Goal: Task Accomplishment & Management: Manage account settings

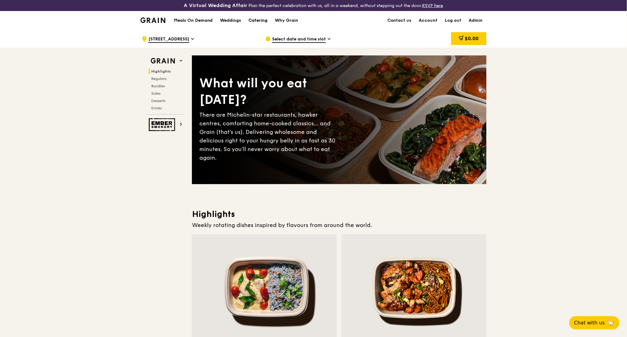
click at [258, 22] on div "Catering" at bounding box center [258, 20] width 19 height 18
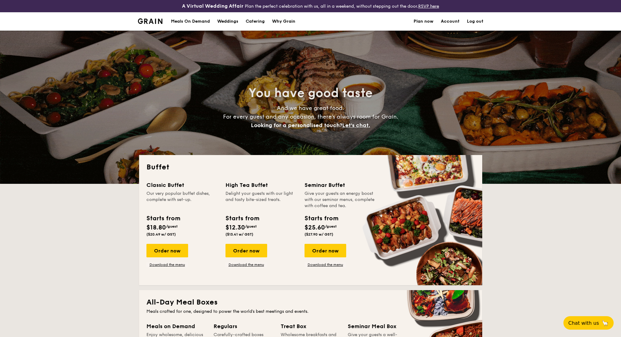
select select
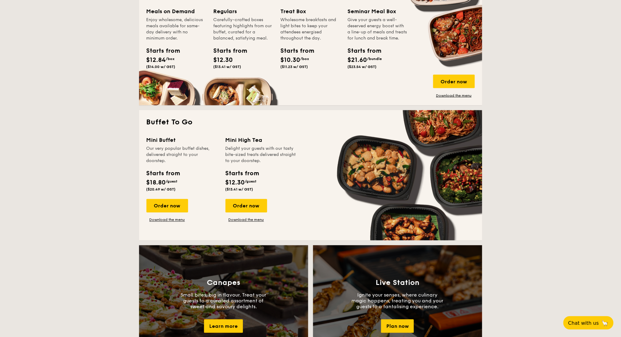
scroll to position [409, 0]
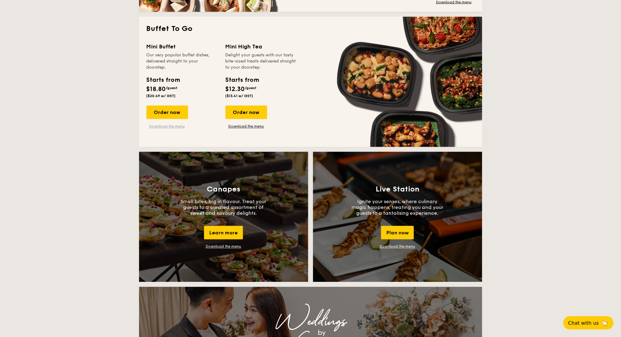
click at [170, 124] on link "Download the menu" at bounding box center [168, 126] width 42 height 5
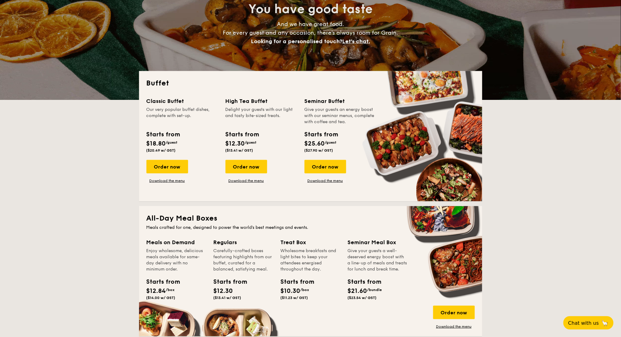
scroll to position [82, 0]
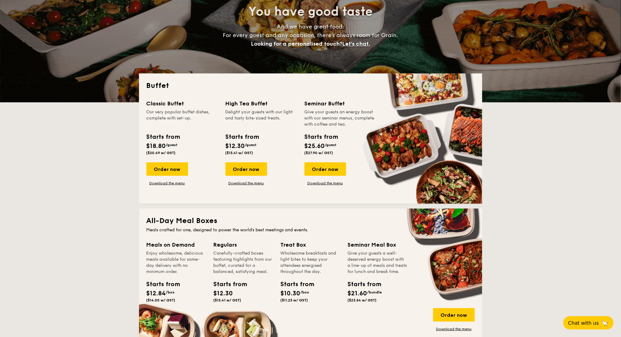
click at [250, 180] on div "Order now Download the menu" at bounding box center [247, 173] width 42 height 23
click at [249, 184] on link "Download the menu" at bounding box center [247, 183] width 42 height 5
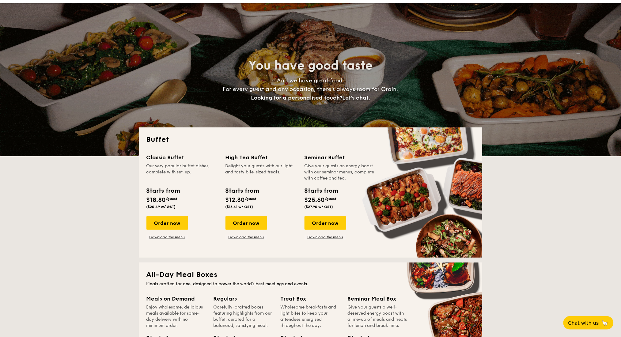
scroll to position [0, 0]
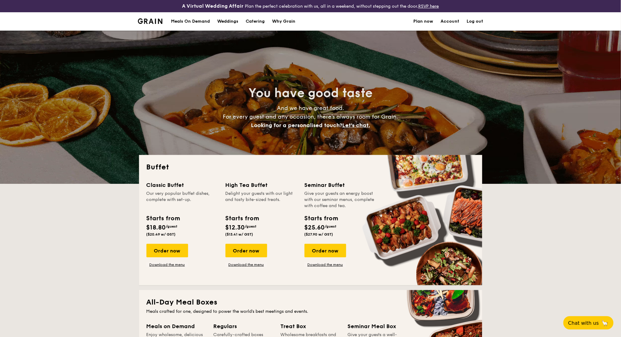
click at [204, 23] on div "Meals On Demand" at bounding box center [190, 21] width 39 height 18
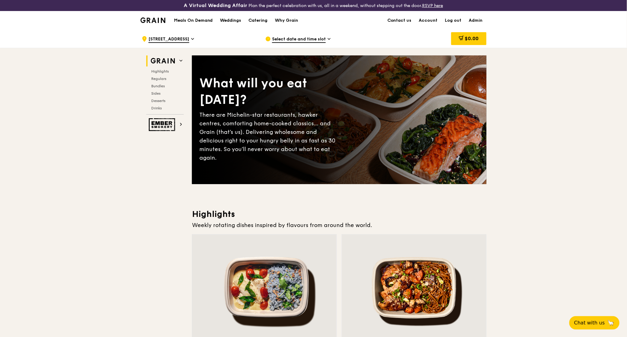
click at [328, 40] on icon at bounding box center [328, 39] width 3 height 6
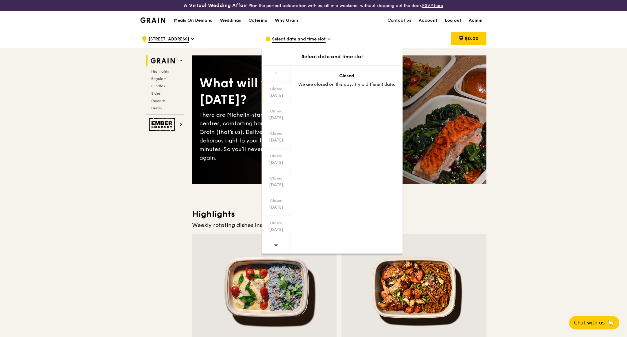
click at [160, 37] on span "25 Airline Road" at bounding box center [168, 39] width 41 height 7
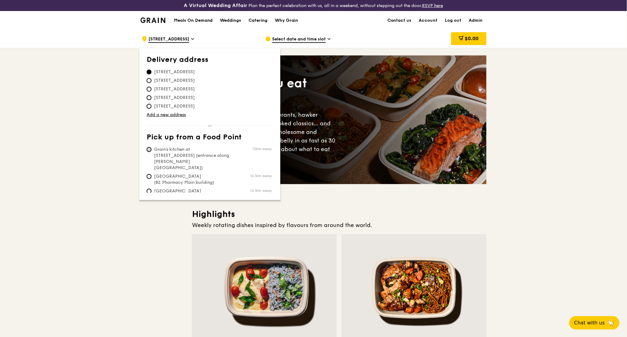
click at [150, 149] on input "Grain's kitchen at 5 Burn Road #05-01 (entrance along Harrison Road) 12km away" at bounding box center [149, 149] width 5 height 5
radio input "true"
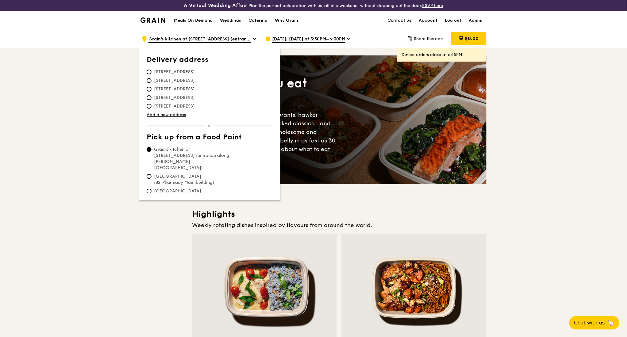
click at [332, 37] on span "Oct 8, Today at 5:30PM–6:30PM" at bounding box center [308, 39] width 73 height 7
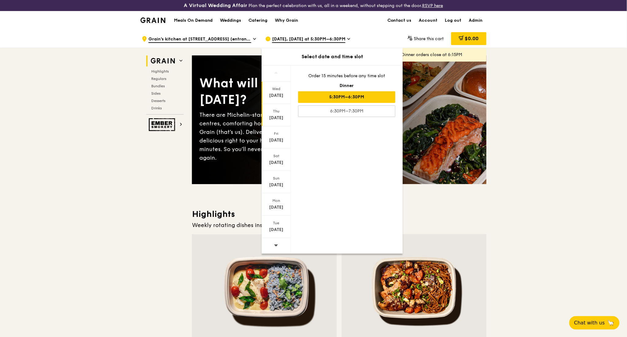
click at [276, 108] on div "Thu Oct 9" at bounding box center [275, 115] width 29 height 22
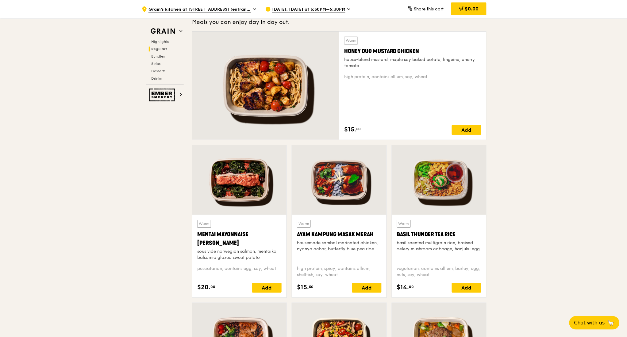
scroll to position [409, 0]
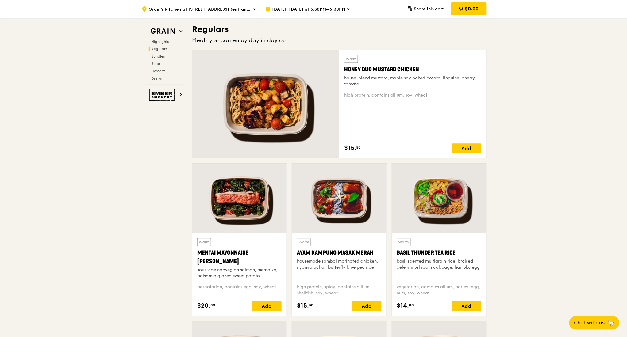
drag, startPoint x: 361, startPoint y: 148, endPoint x: 343, endPoint y: 147, distance: 18.4
click at [343, 147] on div "Warm Honey Duo Mustard Chicken house-blend mustard, maple soy baked potato, lin…" at bounding box center [412, 104] width 147 height 108
click at [368, 131] on div "Warm Honey Duo Mustard Chicken house-blend mustard, maple soy baked potato, lin…" at bounding box center [412, 104] width 137 height 98
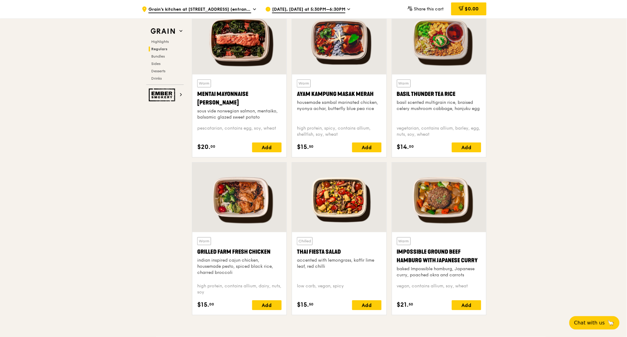
scroll to position [613, 0]
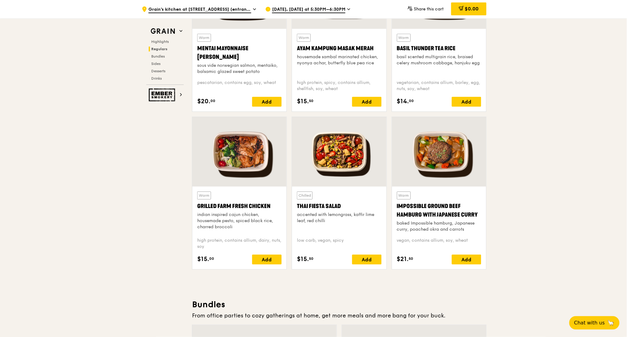
drag, startPoint x: 215, startPoint y: 260, endPoint x: 202, endPoint y: 261, distance: 12.9
click at [202, 261] on div "$15. 00 Add" at bounding box center [239, 260] width 84 height 10
drag, startPoint x: 277, startPoint y: 207, endPoint x: 196, endPoint y: 207, distance: 80.6
click at [196, 207] on div "Warm Grilled Farm Fresh Chicken indian inspired cajun chicken, housemade pesto,…" at bounding box center [239, 228] width 94 height 83
copy div "Grilled Farm Fresh Chicken"
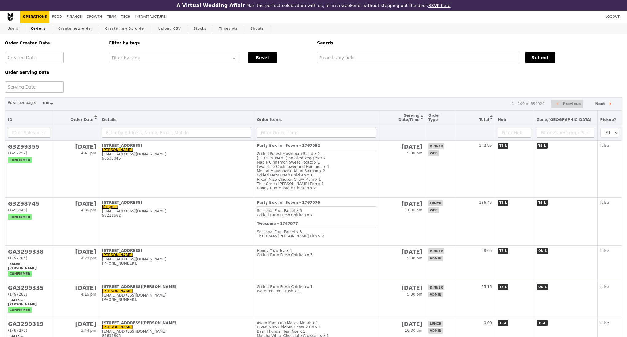
select select "100"
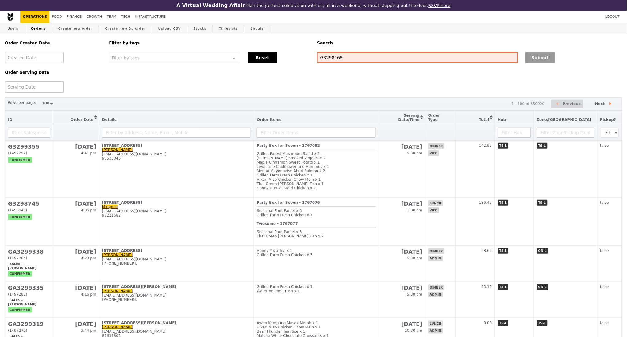
type input "G3298168"
click at [546, 61] on button "Submit" at bounding box center [539, 57] width 29 height 11
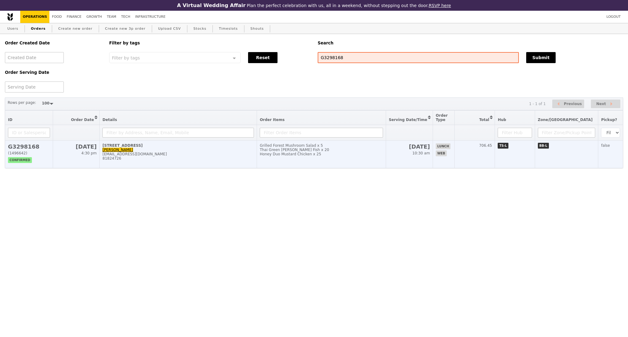
click at [197, 156] on div "jhoong@novomind.com" at bounding box center [177, 154] width 151 height 4
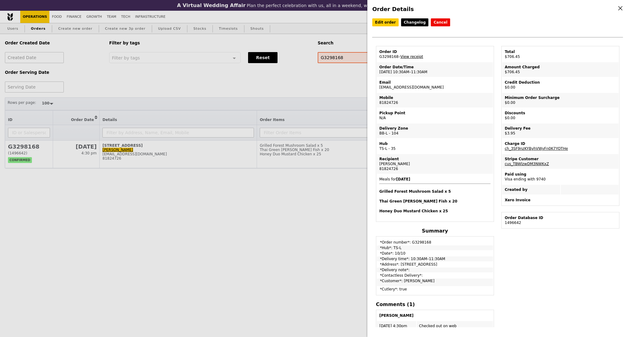
click at [413, 58] on link "View receipt" at bounding box center [411, 57] width 23 height 4
click at [387, 24] on link "Edit order" at bounding box center [385, 22] width 26 height 8
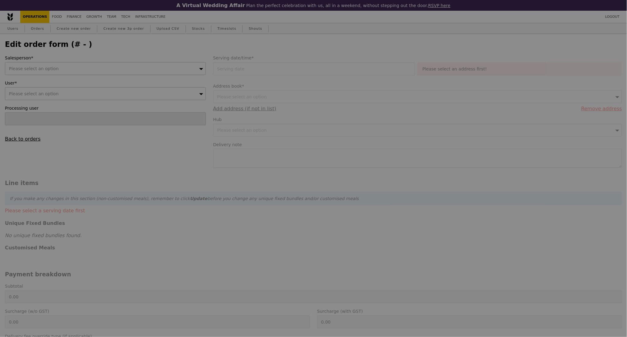
type input "10 Oct 2025"
type input "702.50"
type input "2.71"
type input "2.95"
type input "705.45"
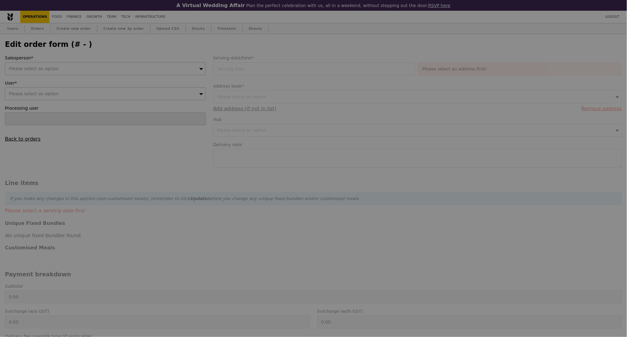
type input "Loading..."
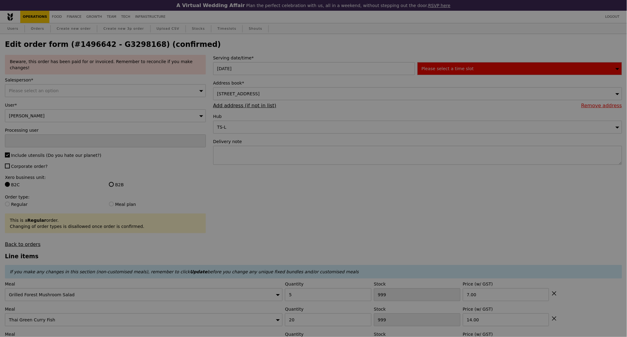
type input "93"
type input "73"
type input "18"
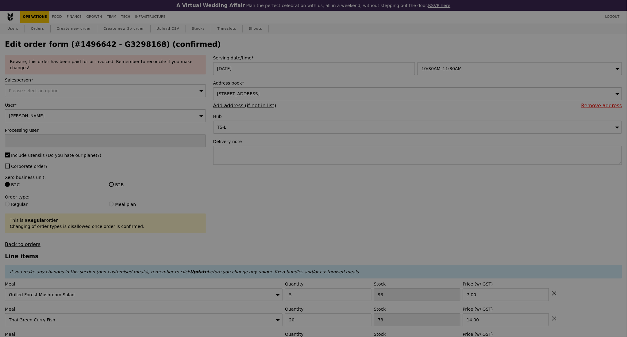
type input "Update"
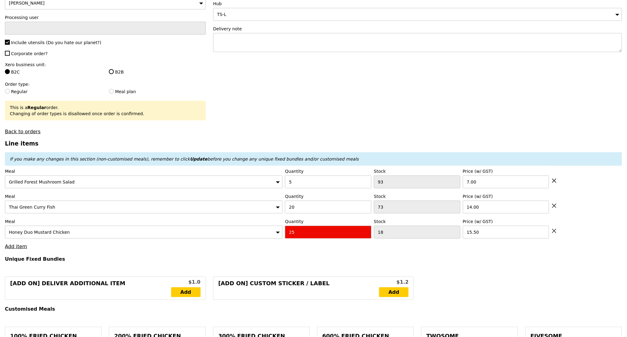
scroll to position [123, 0]
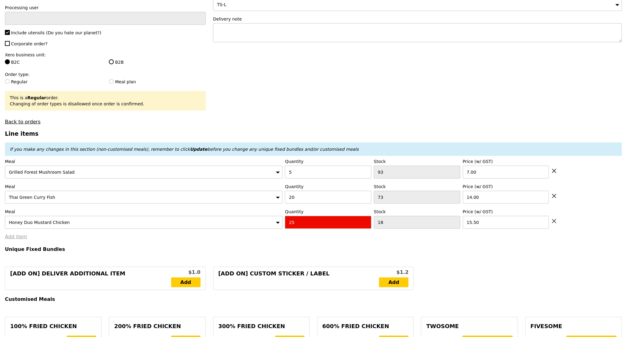
click at [13, 238] on link "Add item" at bounding box center [16, 237] width 22 height 6
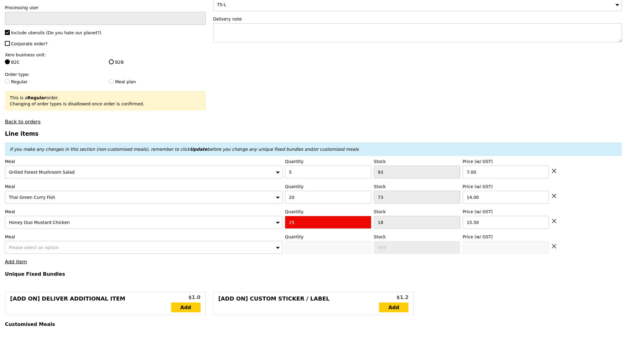
click at [114, 244] on div "Please select an option" at bounding box center [143, 247] width 277 height 13
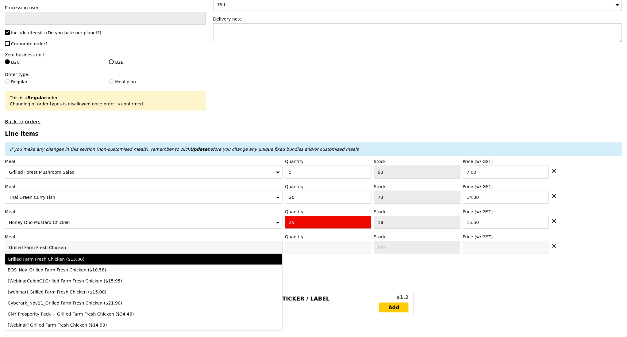
type input "Grilled Farm Fresh Chicken"
click at [97, 257] on div "Grilled Farm Fresh Chicken ($15.00)" at bounding box center [110, 259] width 204 height 6
type input "0"
type input "74"
type input "15.0"
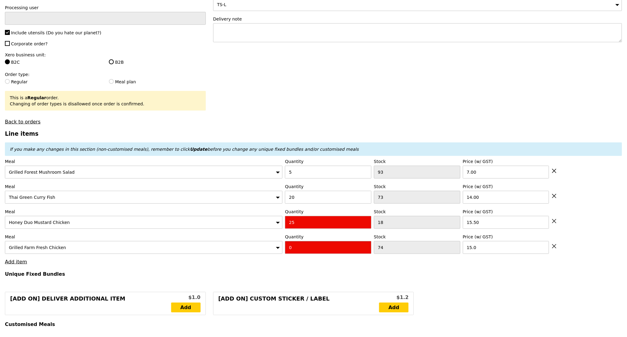
click at [300, 243] on input "0" at bounding box center [328, 247] width 86 height 13
type input "10"
type input "Loading..."
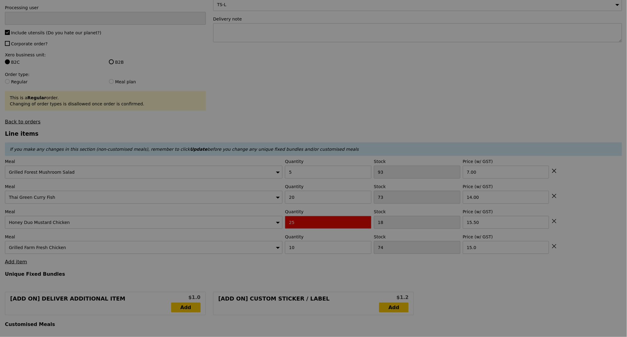
type input "0.00"
type input "2.95"
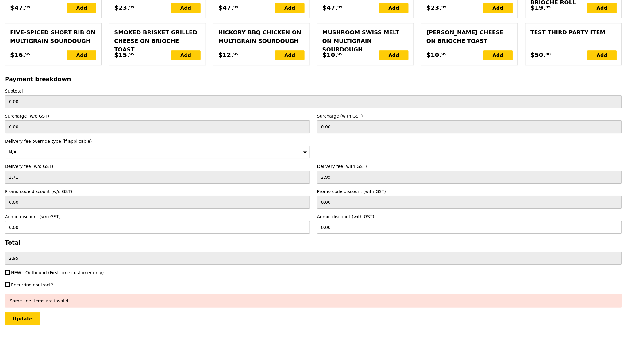
scroll to position [1395, 0]
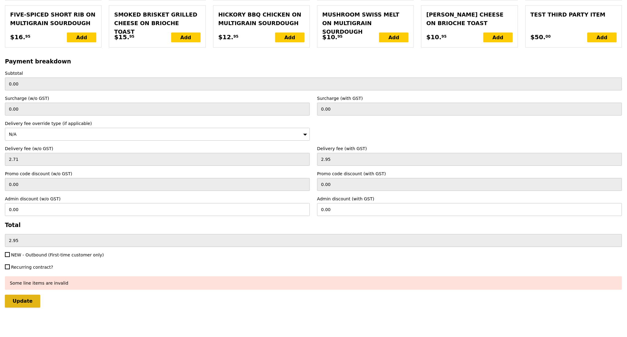
click at [23, 303] on input "Update" at bounding box center [22, 301] width 35 height 13
type input "Loading..."
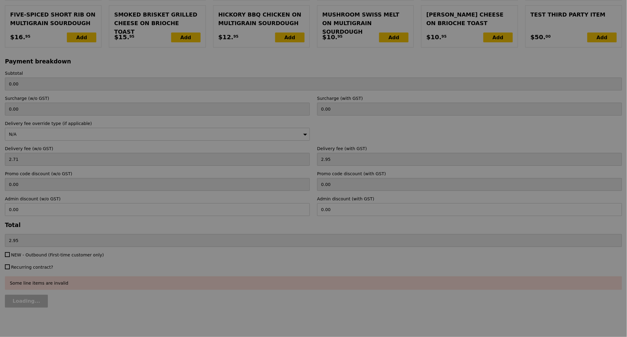
type input "852.50"
type input "855.45"
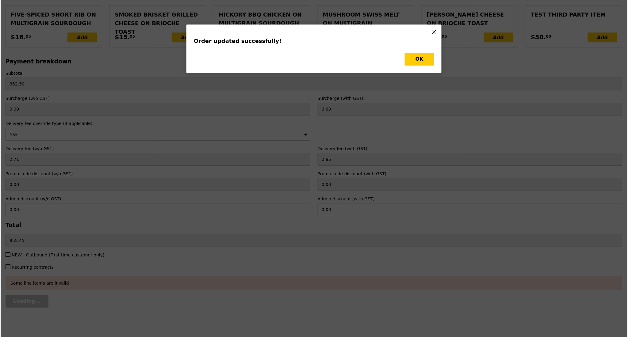
scroll to position [0, 0]
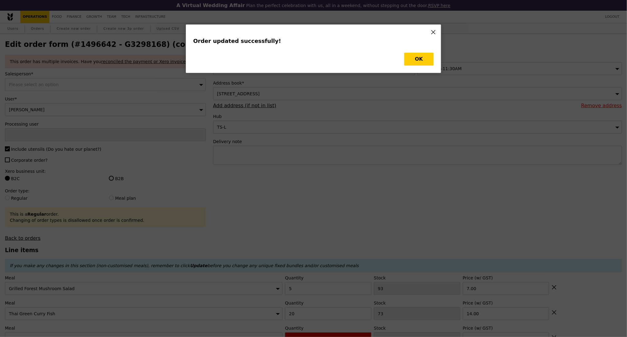
type input "Update"
type input "64"
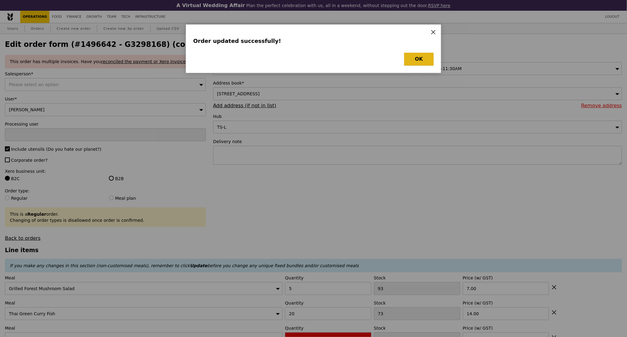
click at [430, 58] on button "OK" at bounding box center [418, 59] width 29 height 13
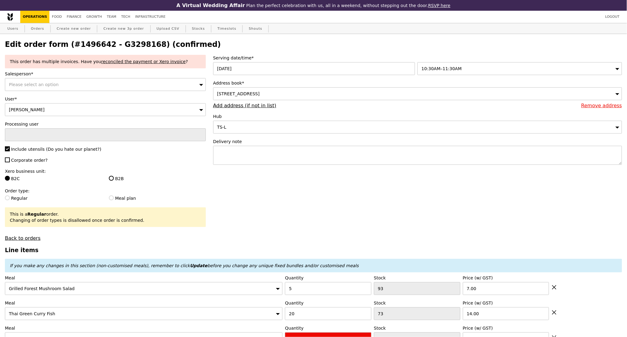
click at [132, 46] on h2 "Edit order form (#1496642 - G3298168) (confirmed)" at bounding box center [313, 44] width 617 height 9
click at [132, 45] on h2 "Edit order form (#1496642 - G3298168) (confirmed)" at bounding box center [313, 44] width 617 height 9
copy h2 "G3298168"
click at [40, 30] on link "Orders" at bounding box center [38, 28] width 18 height 11
select select "100"
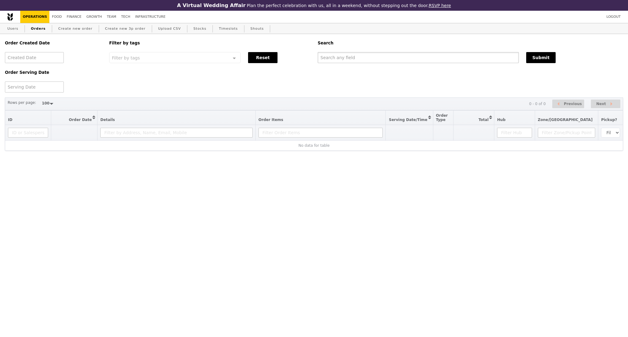
click at [370, 63] on input "text" at bounding box center [418, 57] width 201 height 11
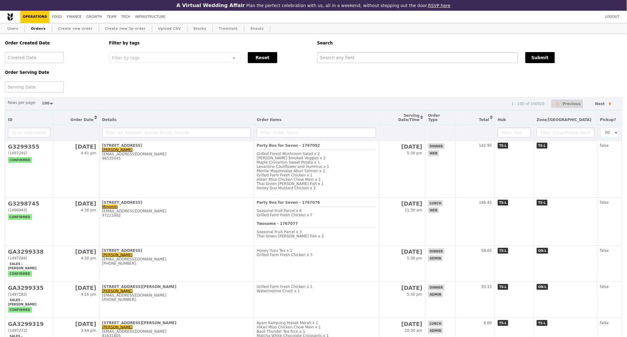
paste input "G3298168"
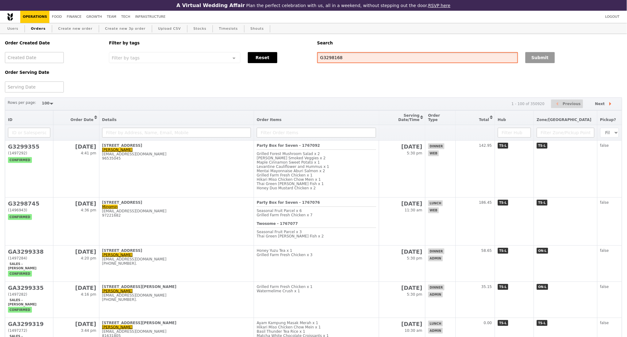
type input "G3298168"
click at [538, 59] on button "Submit" at bounding box center [539, 57] width 29 height 11
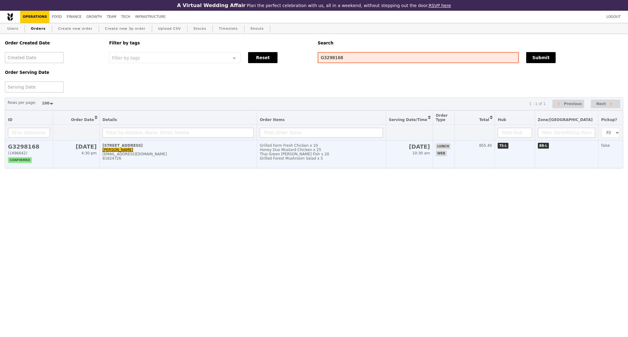
click at [200, 156] on div "jhoong@novomind.com" at bounding box center [177, 154] width 151 height 4
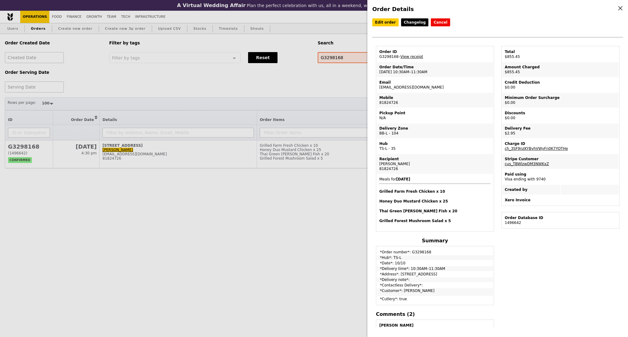
click at [286, 231] on div "Order Details Edit order Changelog Cancel Order ID G3298168 – View receipt Orde…" at bounding box center [314, 168] width 628 height 337
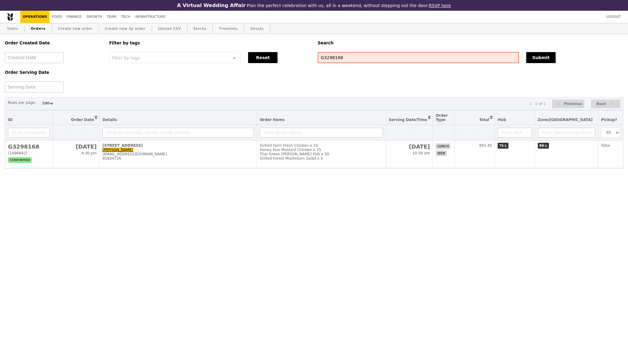
click at [172, 180] on div "Order Created Date Order Serving Date Filter by tags Filter by tags Meal_Plan W…" at bounding box center [314, 110] width 628 height 153
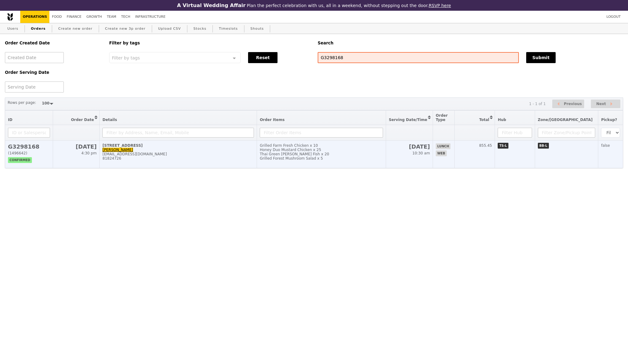
click at [243, 161] on div "81824726" at bounding box center [177, 158] width 151 height 4
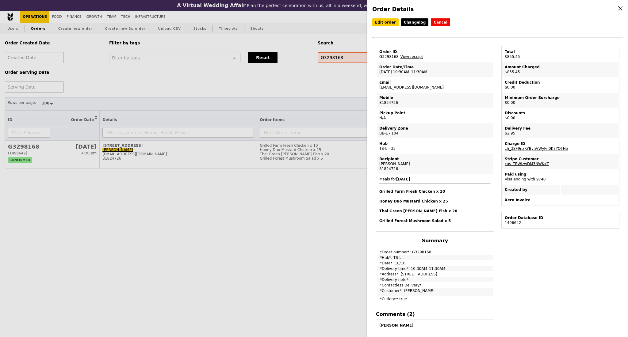
drag, startPoint x: 395, startPoint y: 59, endPoint x: 378, endPoint y: 62, distance: 17.4
click at [378, 62] on td "Order ID G3298168 – View receipt" at bounding box center [435, 54] width 116 height 15
copy td "G3298168"
drag, startPoint x: 406, startPoint y: 92, endPoint x: 377, endPoint y: 90, distance: 29.2
click at [377, 90] on td "Email jhoong@novomind.com" at bounding box center [435, 85] width 116 height 15
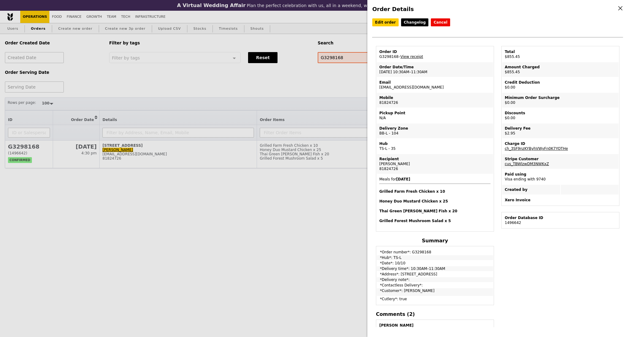
copy td "jhoong@novomind.com"
drag, startPoint x: 390, startPoint y: 163, endPoint x: 378, endPoint y: 162, distance: 12.0
click at [378, 162] on td "Recipient Jessie Hoong 81824726" at bounding box center [435, 164] width 116 height 20
copy div "Jessie Hoong"
drag, startPoint x: 422, startPoint y: 88, endPoint x: 378, endPoint y: 90, distance: 44.2
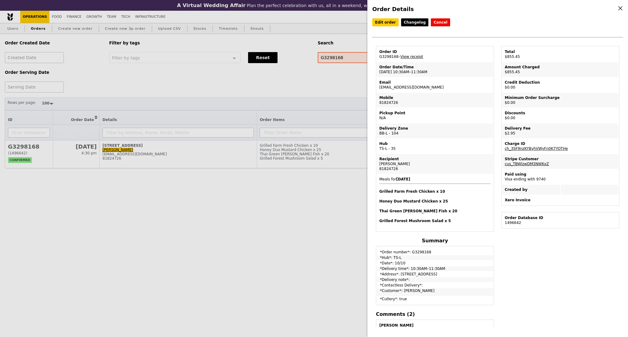
click at [378, 90] on td "Email jhoong@novomind.com" at bounding box center [435, 85] width 116 height 15
copy td "jhoong@novomind.com"
click at [384, 169] on div "81824726" at bounding box center [434, 168] width 111 height 5
copy div "81824726"
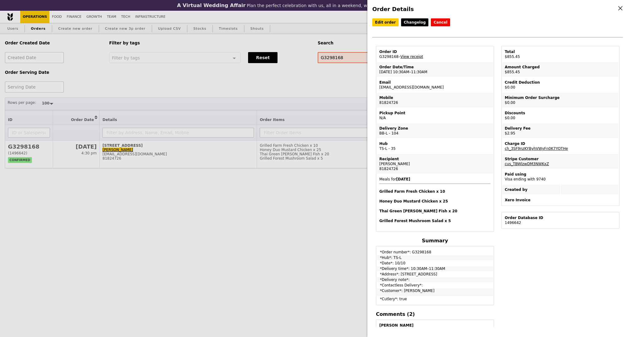
click at [413, 59] on link "View receipt" at bounding box center [411, 57] width 23 height 4
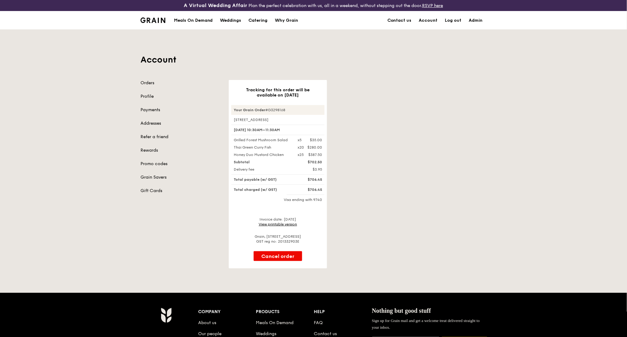
drag, startPoint x: 288, startPoint y: 109, endPoint x: 287, endPoint y: 70, distance: 38.9
click at [233, 109] on div "Your Grain Order #G3298168" at bounding box center [277, 110] width 93 height 10
click at [282, 224] on link "View printable version" at bounding box center [278, 224] width 38 height 4
